Goal: Navigation & Orientation: Understand site structure

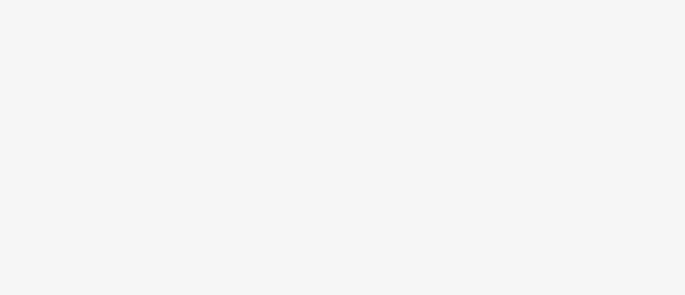
click at [188, 125] on body at bounding box center [342, 147] width 685 height 295
click at [292, 95] on body at bounding box center [342, 147] width 685 height 295
click at [173, 83] on body at bounding box center [342, 147] width 685 height 295
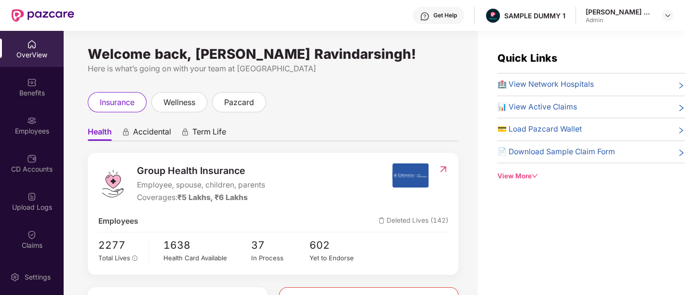
click at [92, 57] on div "Welcome back, [PERSON_NAME] Ravindarsingh!" at bounding box center [273, 54] width 370 height 8
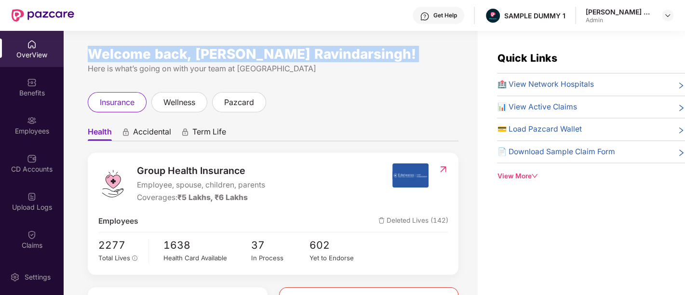
click at [92, 57] on div "Welcome back, [PERSON_NAME] Ravindarsingh!" at bounding box center [273, 54] width 370 height 8
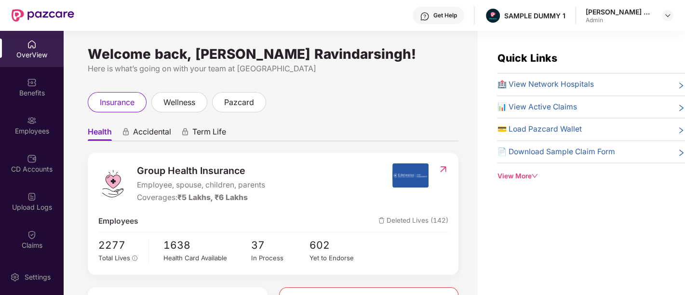
click at [92, 57] on div "Welcome back, [PERSON_NAME] Ravindarsingh!" at bounding box center [273, 54] width 370 height 8
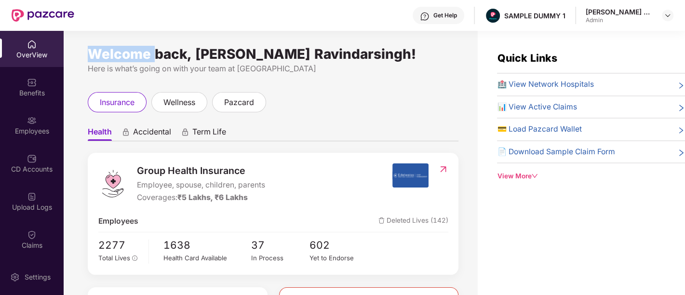
click at [92, 57] on div "Welcome back, [PERSON_NAME] Ravindarsingh!" at bounding box center [273, 54] width 370 height 8
click at [155, 135] on span "Accidental" at bounding box center [152, 134] width 38 height 14
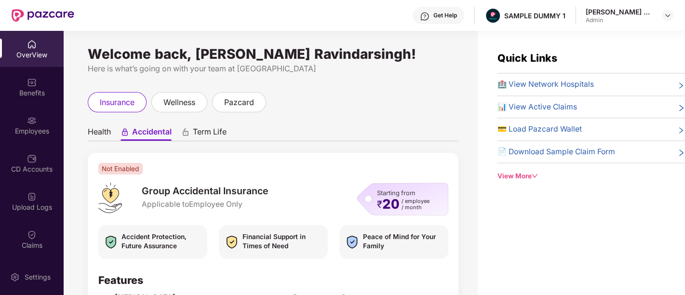
click at [221, 129] on span "Term Life" at bounding box center [210, 134] width 34 height 14
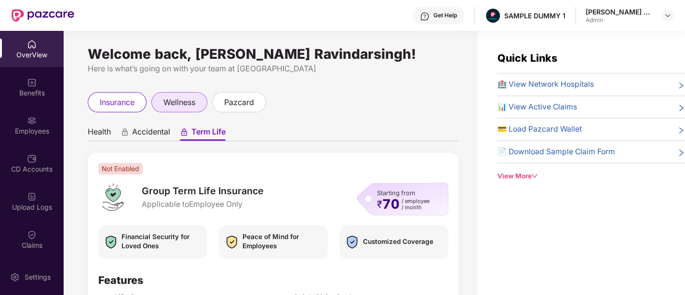
click at [188, 98] on span "wellness" at bounding box center [179, 102] width 32 height 12
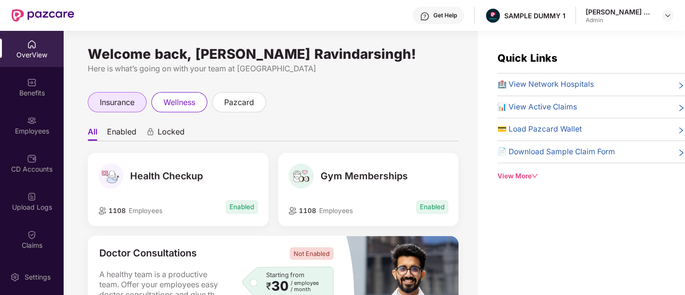
click at [113, 100] on span "insurance" at bounding box center [117, 102] width 35 height 12
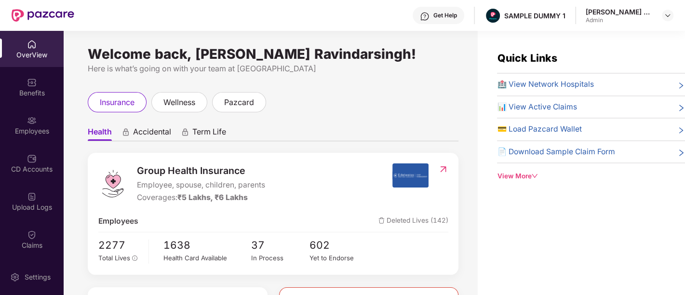
click at [149, 133] on span "Accidental" at bounding box center [152, 134] width 38 height 14
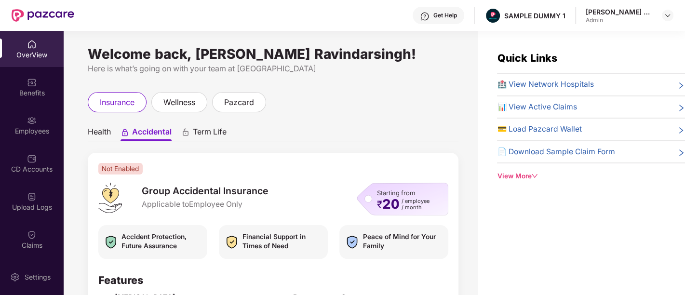
click at [94, 130] on span "Health" at bounding box center [99, 134] width 23 height 14
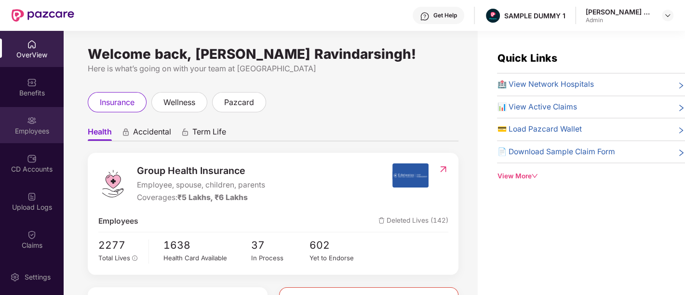
click at [47, 137] on div "Employees" at bounding box center [32, 125] width 64 height 36
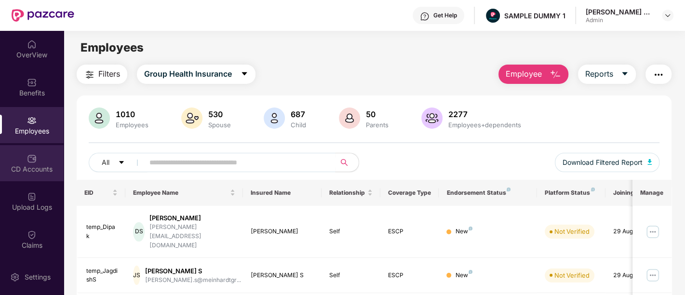
click at [32, 169] on div "CD Accounts" at bounding box center [32, 169] width 64 height 10
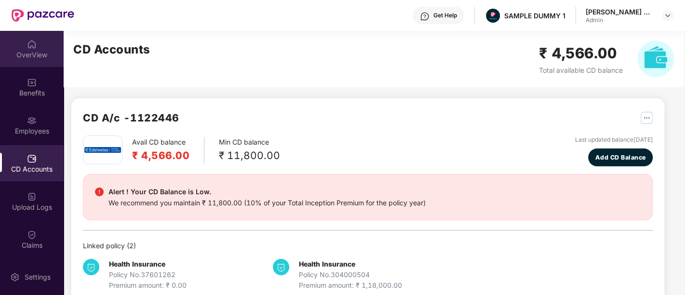
click at [22, 46] on div "OverView" at bounding box center [32, 49] width 64 height 36
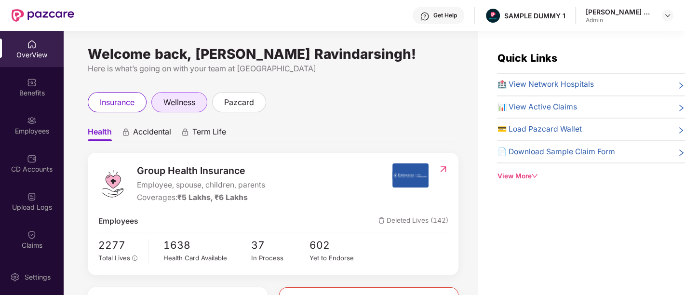
click at [191, 106] on span "wellness" at bounding box center [179, 102] width 32 height 12
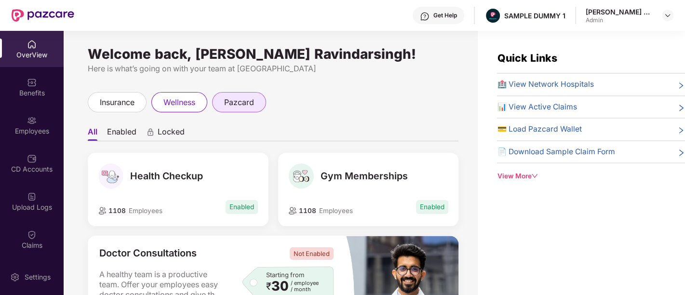
click at [239, 109] on div "pazcard" at bounding box center [239, 102] width 54 height 20
